Goal: Task Accomplishment & Management: Use online tool/utility

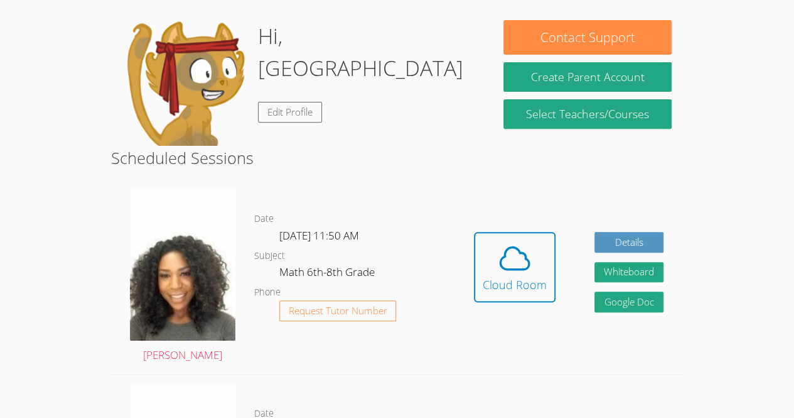
scroll to position [199, 0]
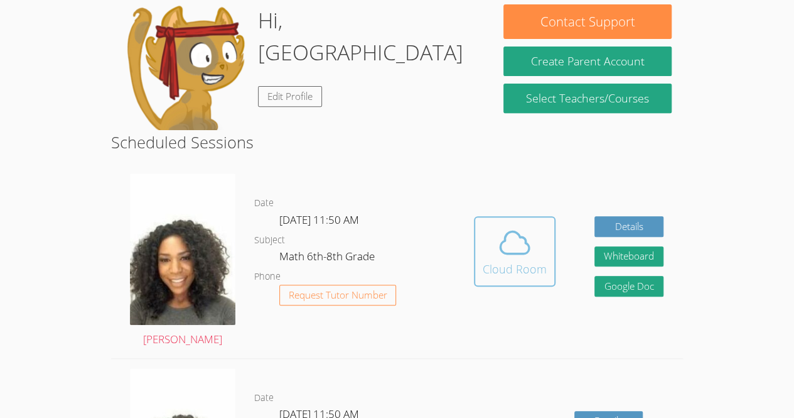
click at [506, 247] on icon at bounding box center [514, 242] width 35 height 35
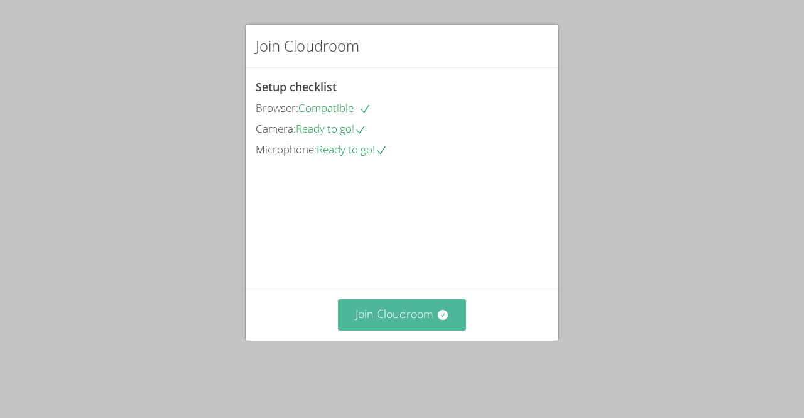
click at [371, 330] on button "Join Cloudroom" at bounding box center [402, 314] width 129 height 31
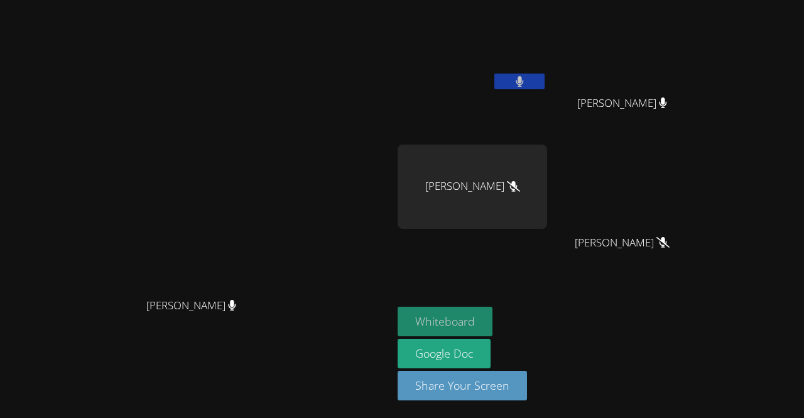
click at [492, 311] on button "Whiteboard" at bounding box center [444, 321] width 95 height 30
